Goal: Find specific page/section: Find specific page/section

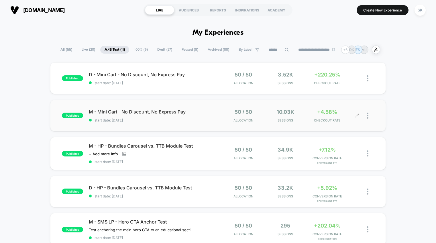
click at [287, 113] on span "10.03k" at bounding box center [285, 112] width 17 height 6
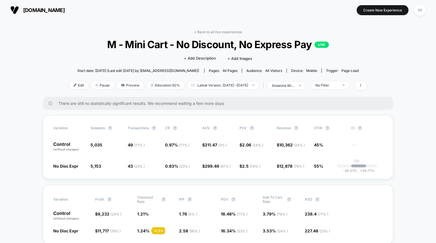
click at [215, 30] on link "< Back to all live experiences" at bounding box center [218, 32] width 48 height 4
